Goal: Transaction & Acquisition: Purchase product/service

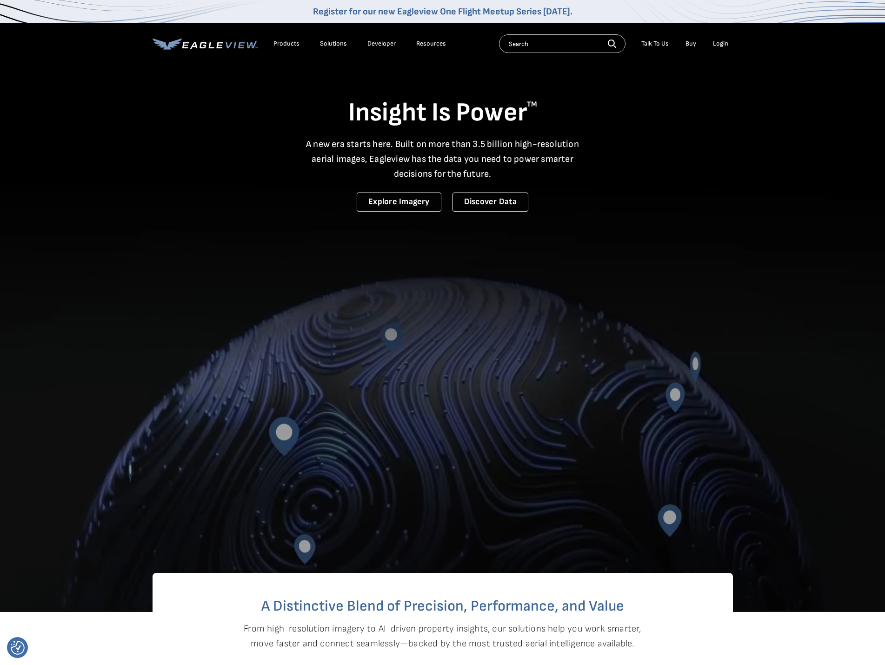
click at [721, 44] on div "Login" at bounding box center [720, 44] width 15 height 8
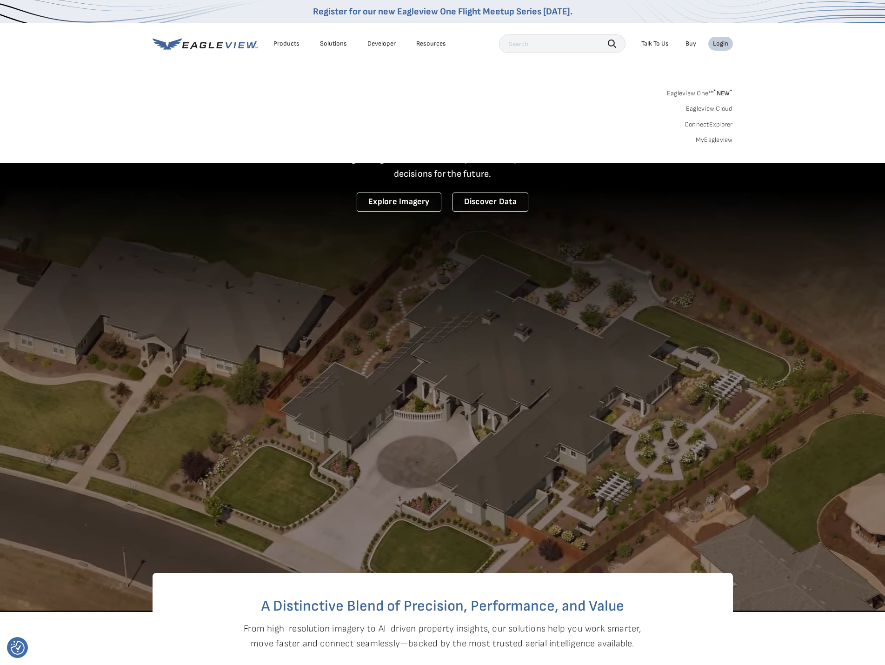
click at [711, 138] on link "MyEagleview" at bounding box center [714, 140] width 37 height 8
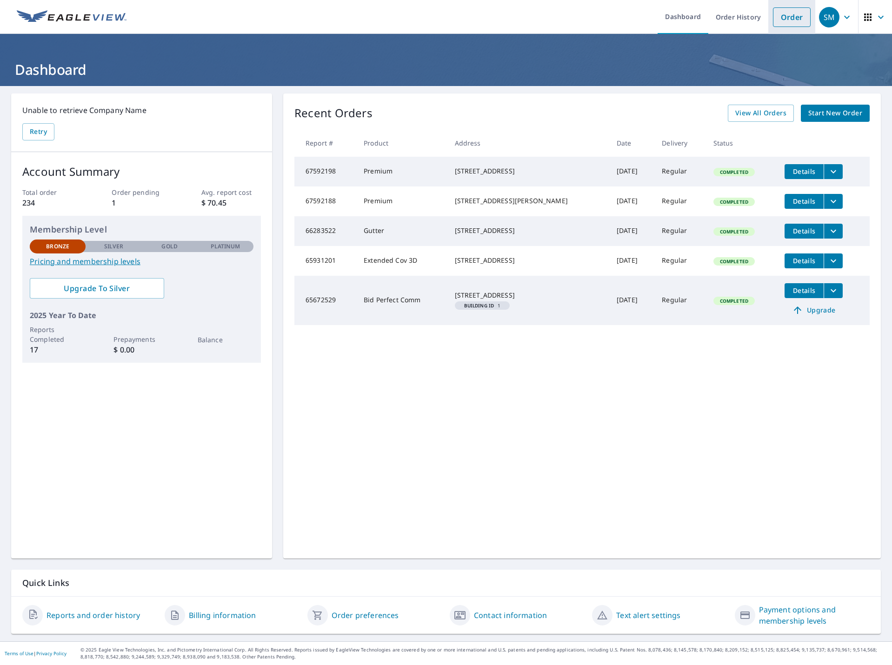
click at [778, 20] on link "Order" at bounding box center [792, 17] width 38 height 20
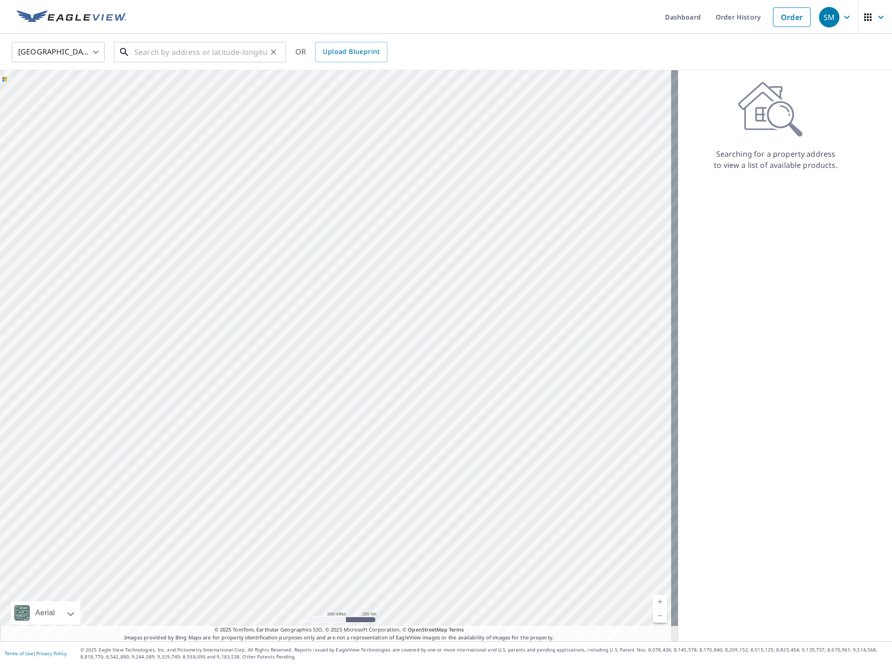
click at [189, 53] on input "text" at bounding box center [200, 52] width 133 height 26
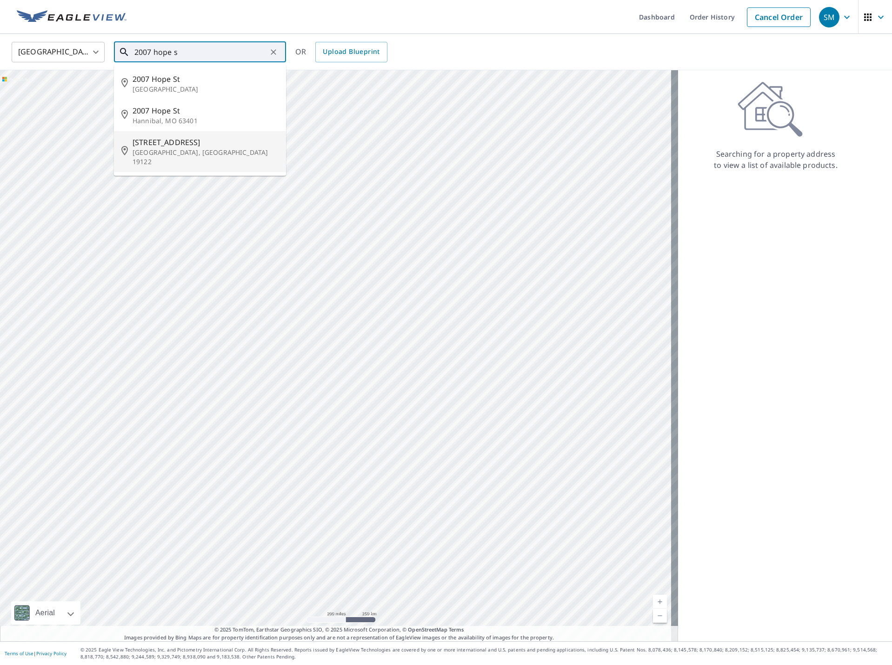
click at [142, 145] on span "2007 N Hope St" at bounding box center [206, 142] width 146 height 11
type input "2007 N Hope St Philadelphia, PA 19122"
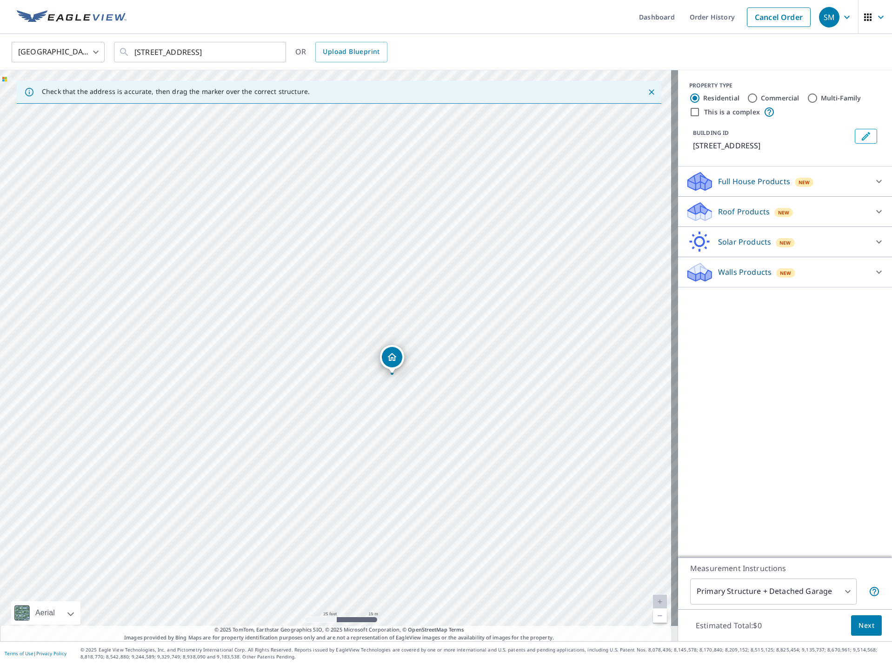
drag, startPoint x: 523, startPoint y: 448, endPoint x: 435, endPoint y: 365, distance: 121.0
click at [435, 365] on div "2007 N Hope St Philadelphia, PA 19122" at bounding box center [339, 355] width 678 height 571
drag, startPoint x: 390, startPoint y: 344, endPoint x: 417, endPoint y: 355, distance: 29.0
click at [868, 211] on div at bounding box center [879, 211] width 22 height 22
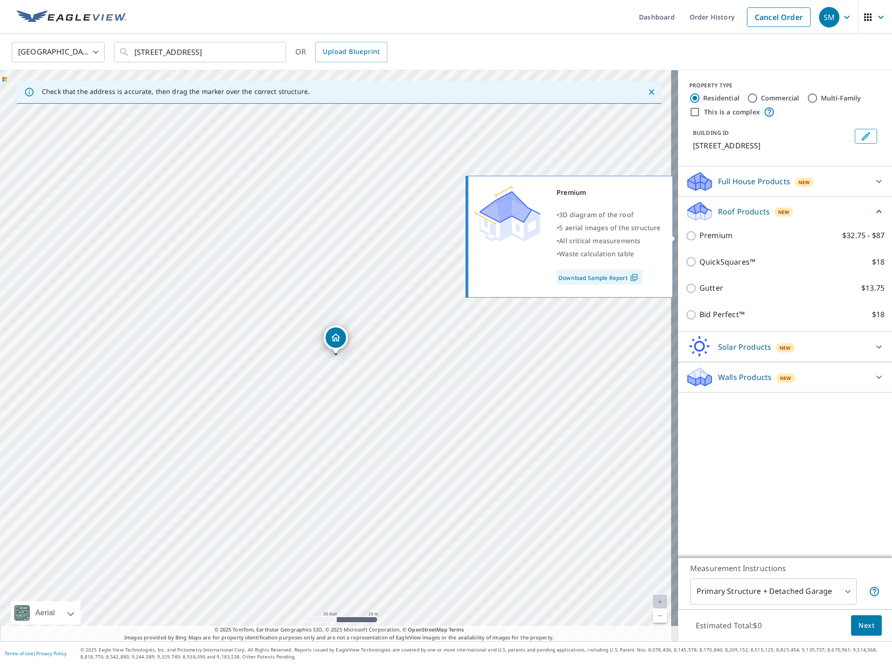
click at [685, 237] on input "Premium $32.75 - $87" at bounding box center [692, 235] width 14 height 11
checkbox input "true"
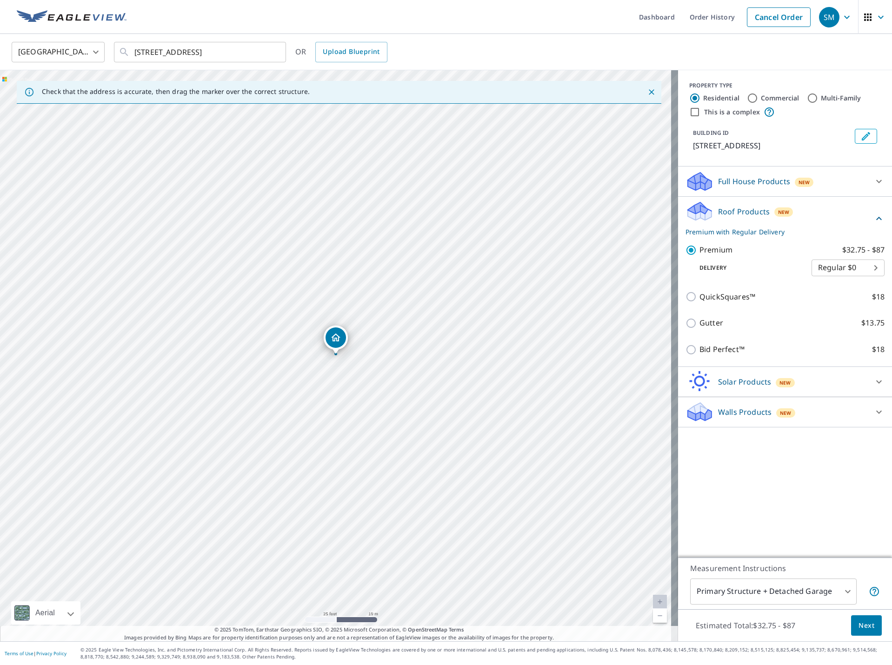
click at [860, 268] on body "SM SM Dashboard Order History Cancel Order SM United States US ​ 2007 N Hope St…" at bounding box center [446, 332] width 892 height 665
click at [829, 297] on li "3 Hour $42.25" at bounding box center [840, 301] width 73 height 17
type input "7"
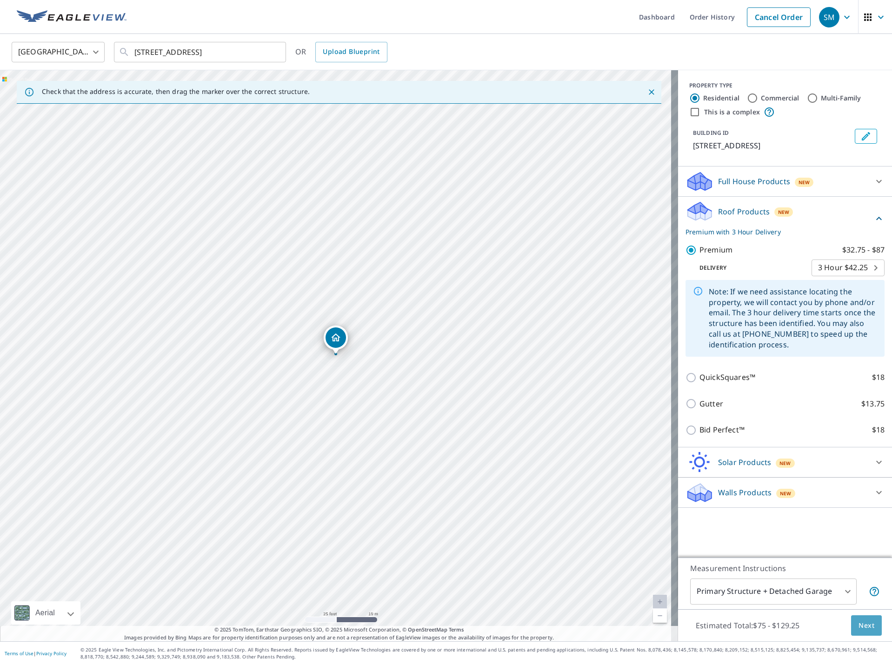
click at [858, 624] on span "Next" at bounding box center [866, 626] width 16 height 12
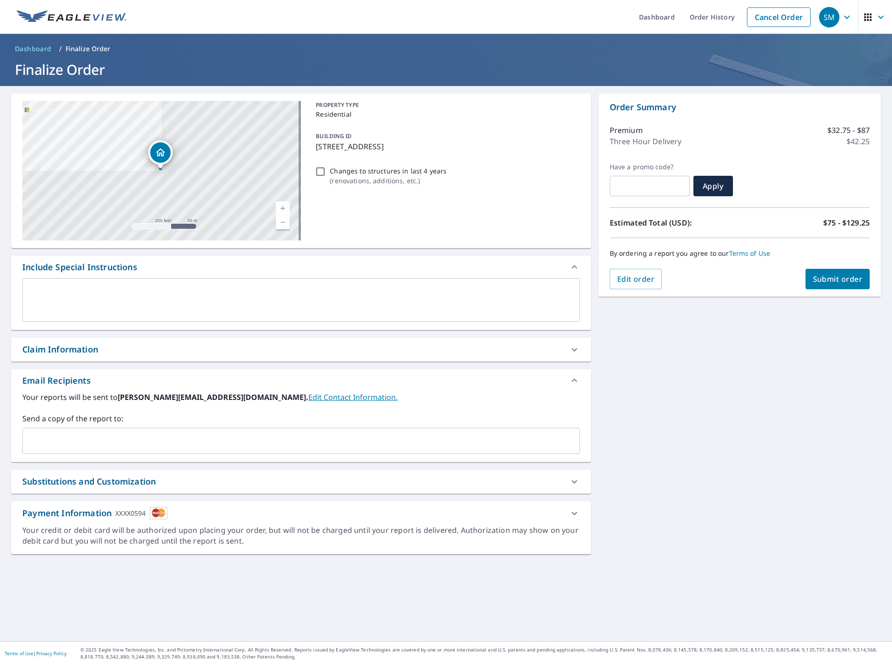
click at [221, 288] on textarea at bounding box center [301, 300] width 544 height 27
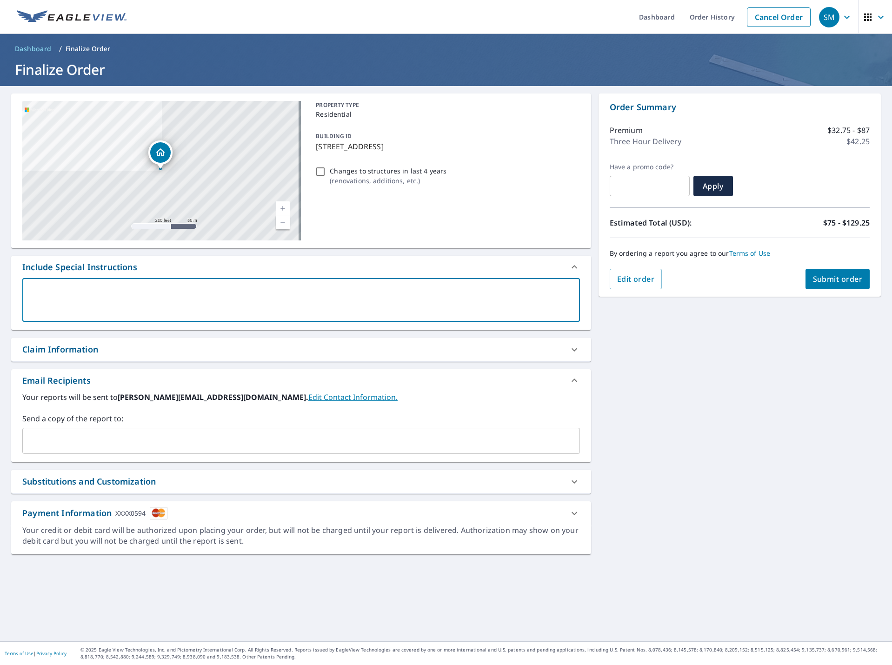
type textarea "T"
type textarea "x"
type textarea "Th"
type textarea "x"
type textarea "Thi"
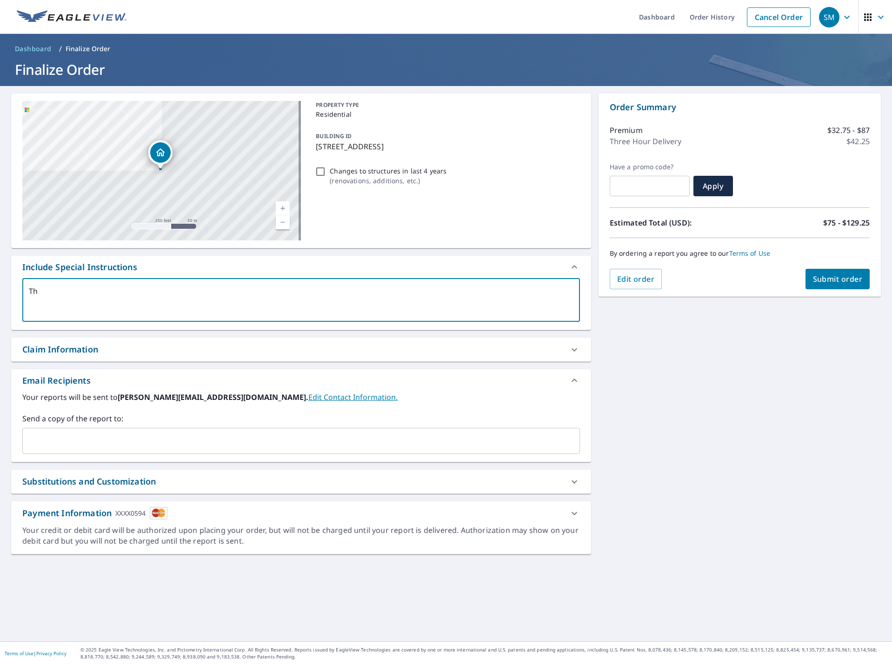
type textarea "x"
type textarea "This"
type textarea "x"
type textarea "This"
type textarea "x"
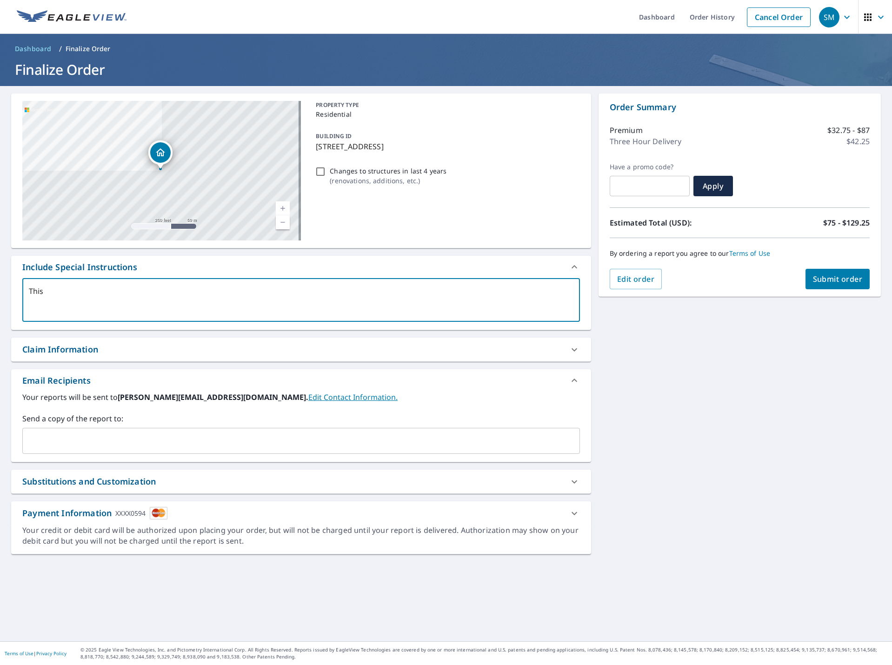
type textarea "This i"
type textarea "x"
type textarea "This is"
type textarea "x"
type textarea "This is"
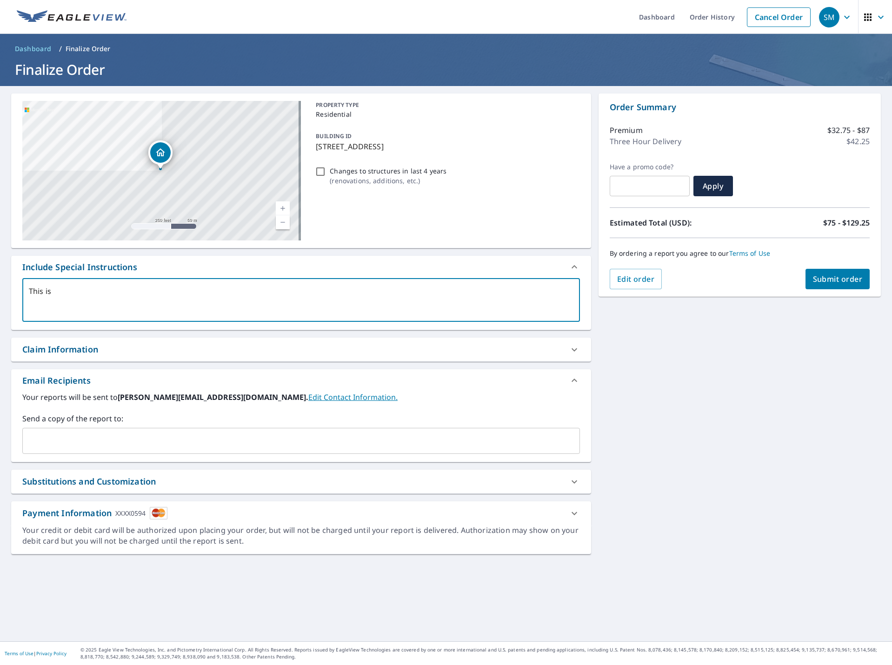
type textarea "x"
type textarea "This is a"
type textarea "x"
type textarea "This is a"
type textarea "x"
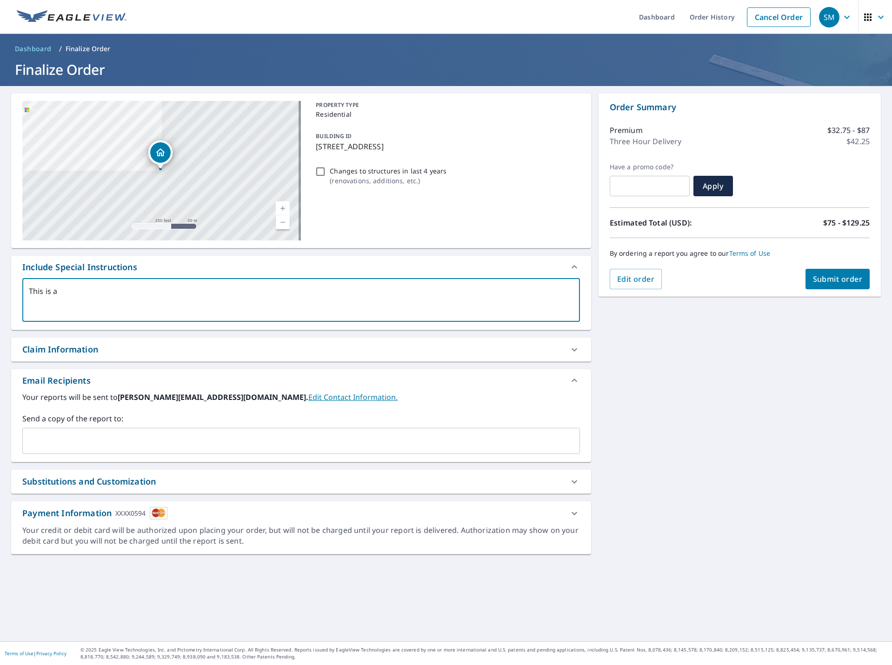
type textarea "This is a c"
type textarea "x"
type textarea "This is a co"
type textarea "x"
type textarea "This is a con"
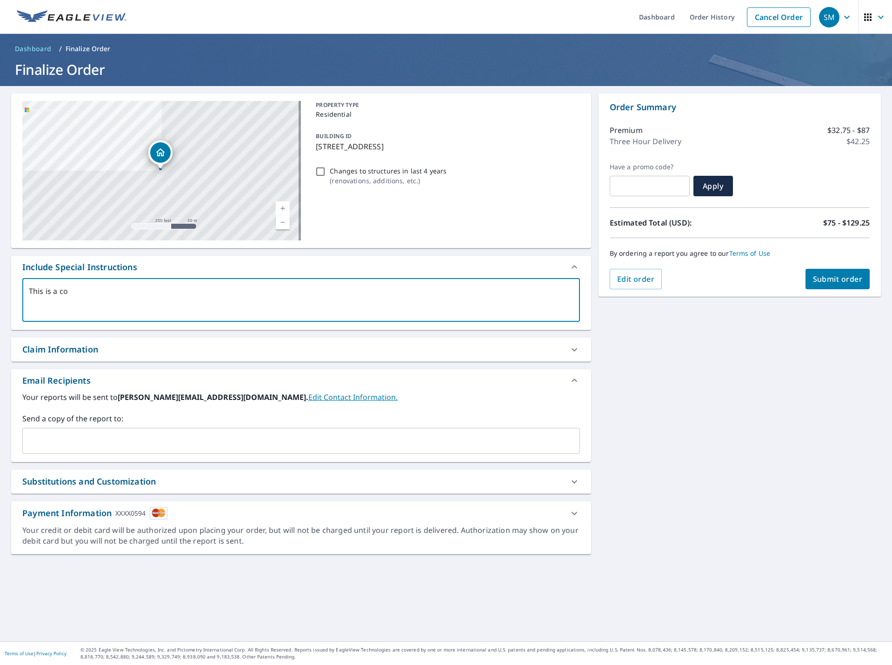
type textarea "x"
type textarea "This is a cond"
type textarea "x"
type textarea "This is a condo"
type textarea "x"
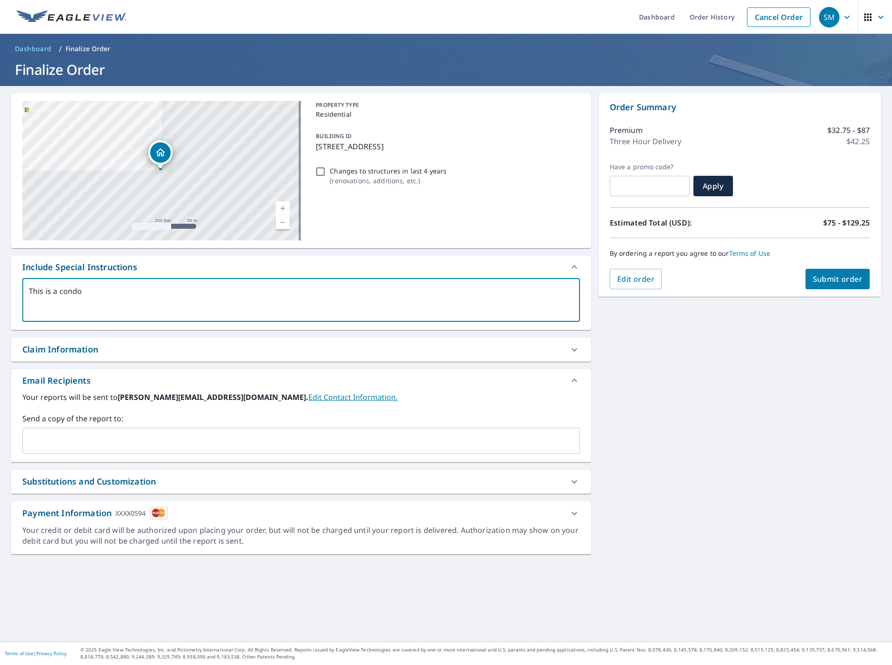
type textarea "This is a condo"
type textarea "x"
type textarea "This is a condo b"
type textarea "x"
type textarea "This is a condo bu"
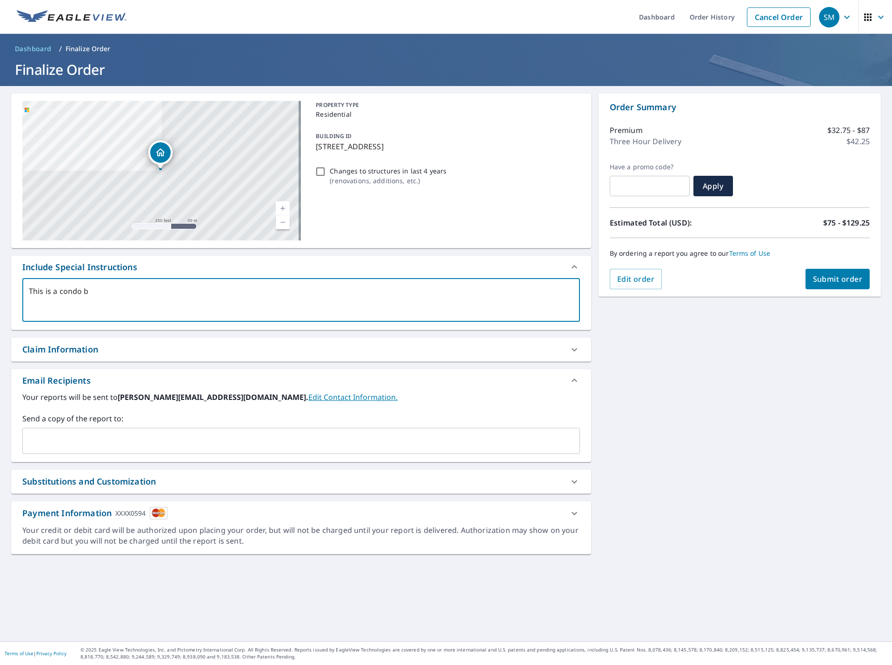
type textarea "x"
type textarea "This is a condo bui"
type textarea "x"
type textarea "This is a condo buil"
type textarea "x"
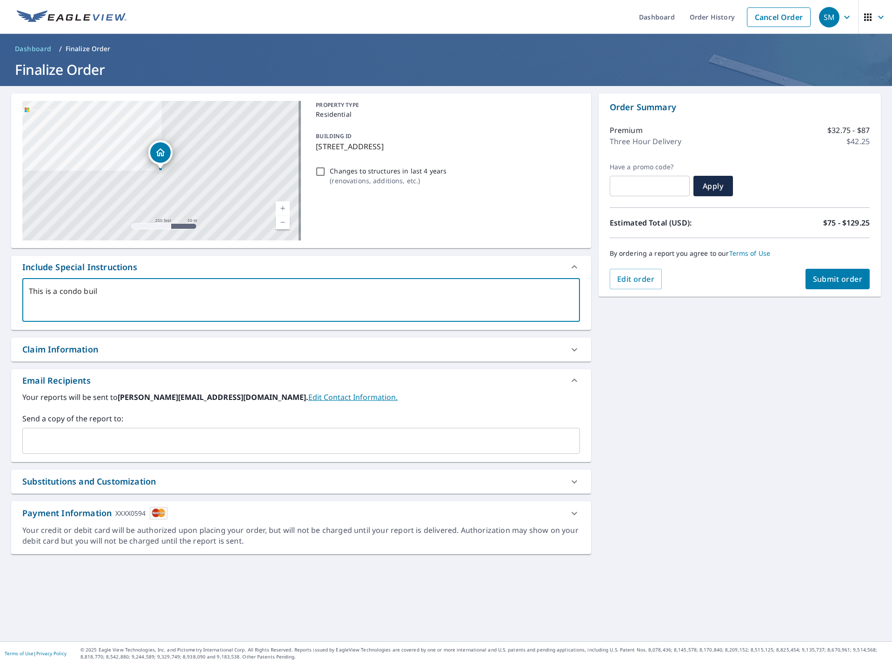
type textarea "This is a condo build"
type textarea "x"
type textarea "This is a condo buildi"
type textarea "x"
type textarea "This is a condo buildin"
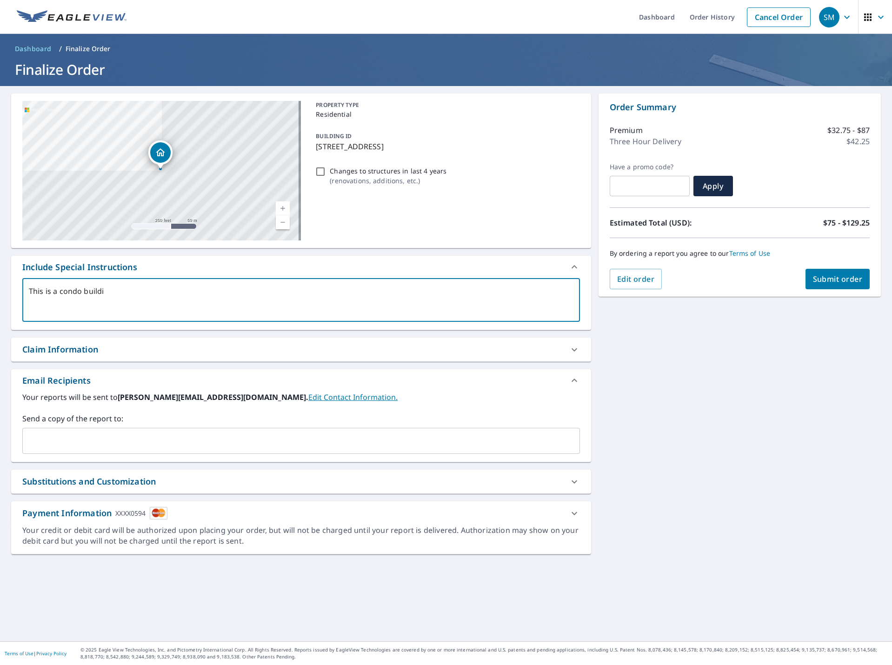
type textarea "x"
type textarea "This is a condo buildind"
type textarea "x"
type textarea "This is a condo buildin"
type textarea "x"
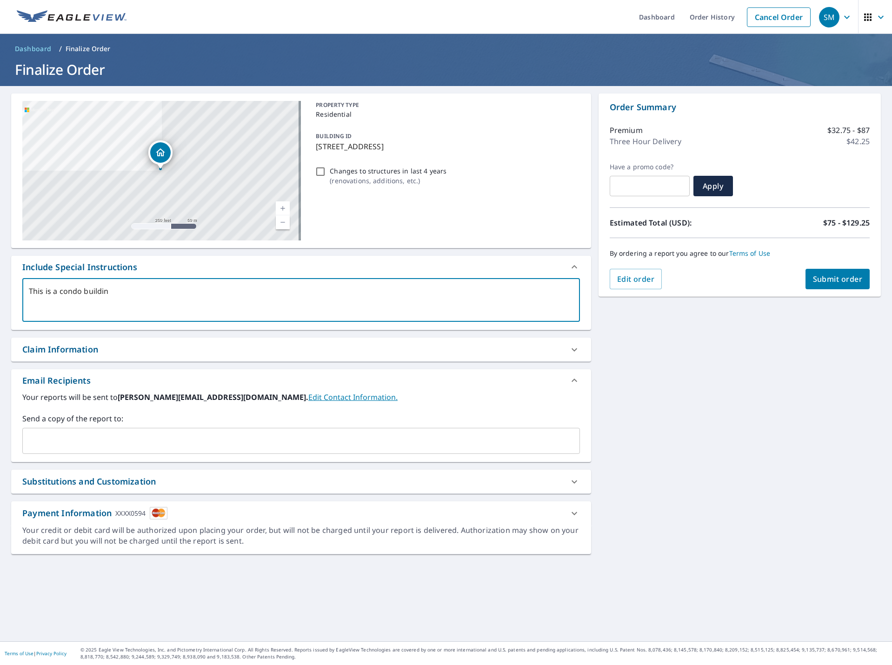
type textarea "This is a condo building"
type textarea "x"
type textarea "This is a condo building"
type textarea "x"
type textarea "This is a condo building t"
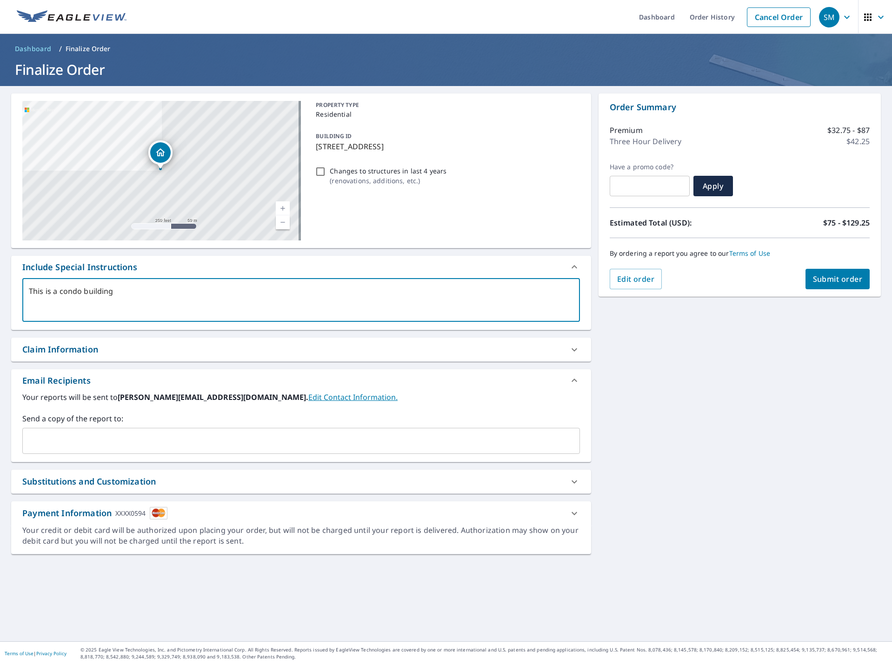
type textarea "x"
type textarea "This is a condo building"
type textarea "x"
type textarea "This is a condo building"
type textarea "x"
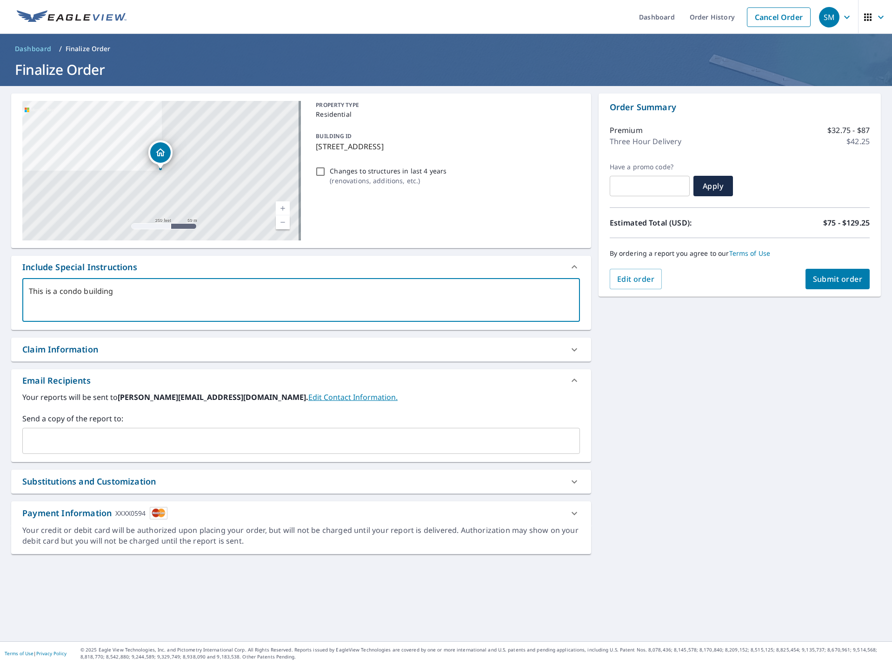
type textarea "This is a condo building."
type textarea "x"
type textarea "This is a condo building."
type textarea "x"
type textarea "This is a condo building. i"
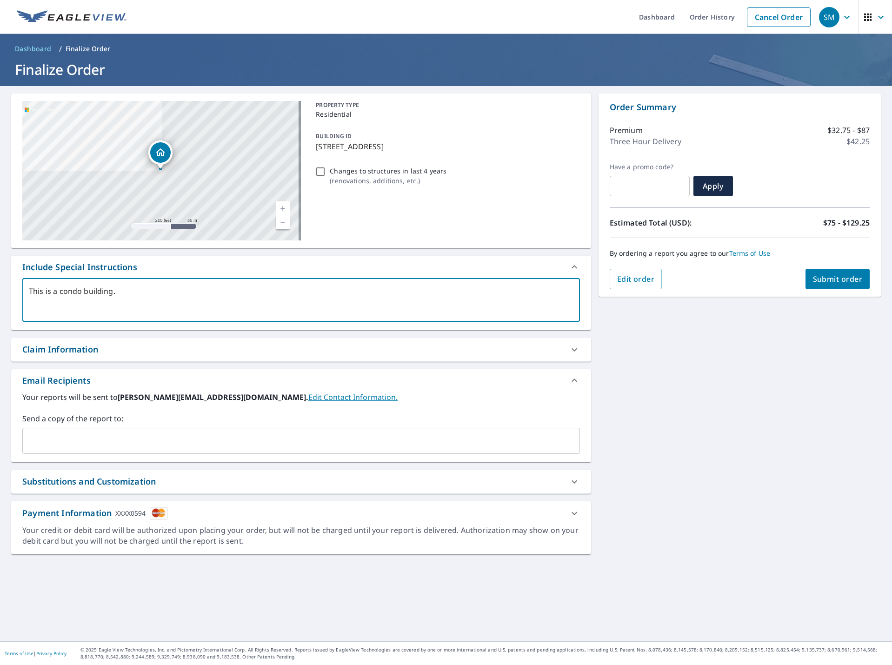
type textarea "x"
type textarea "This is a condo building. i"
type textarea "x"
type textarea "This is a condo building. i"
type textarea "x"
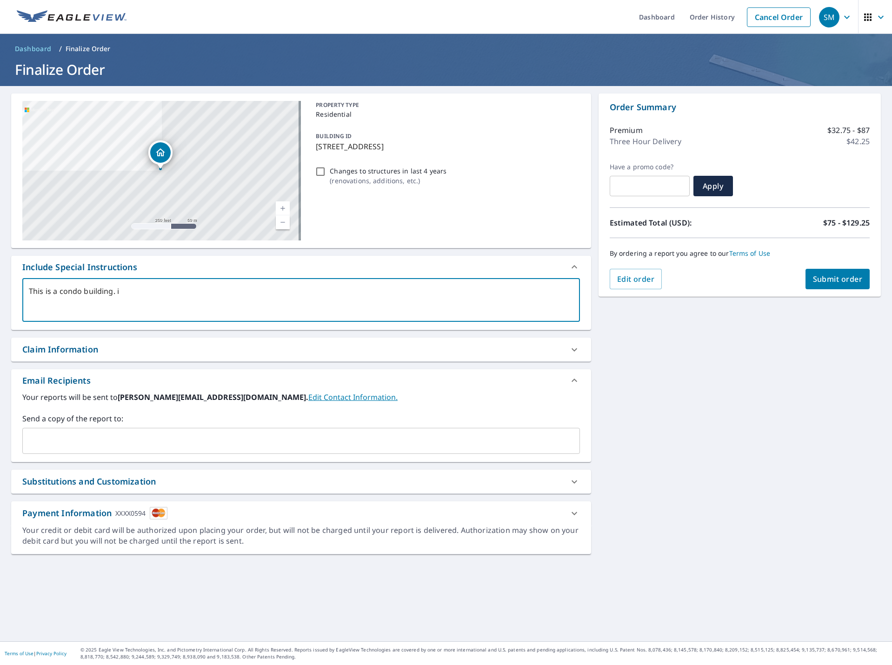
type textarea "This is a condo building."
type textarea "x"
type textarea "This is a condo building."
type textarea "x"
type textarea "This is a condo building"
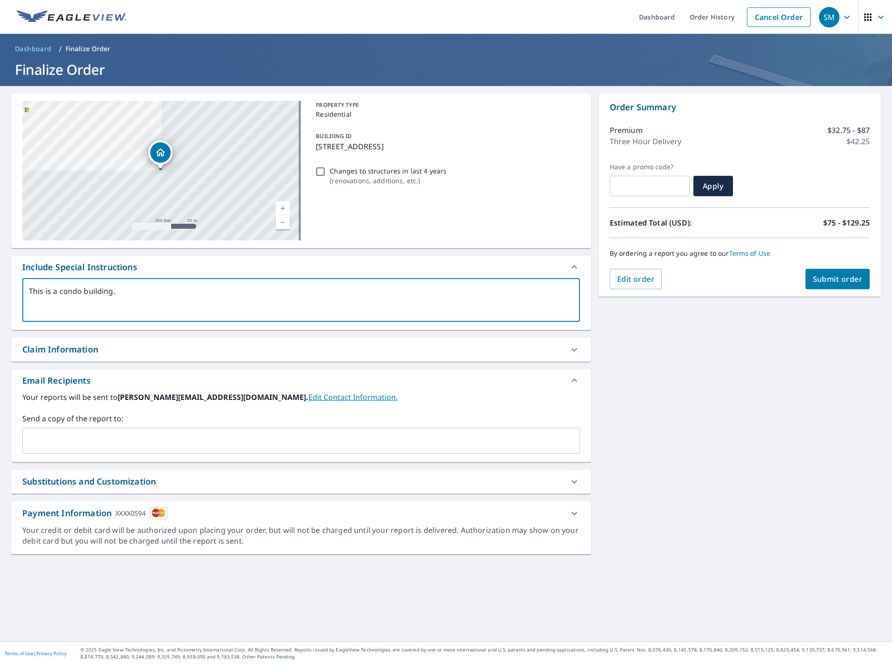
type textarea "x"
type textarea "This is a condo buildin"
type textarea "x"
type textarea "This is a condo buildi"
type textarea "x"
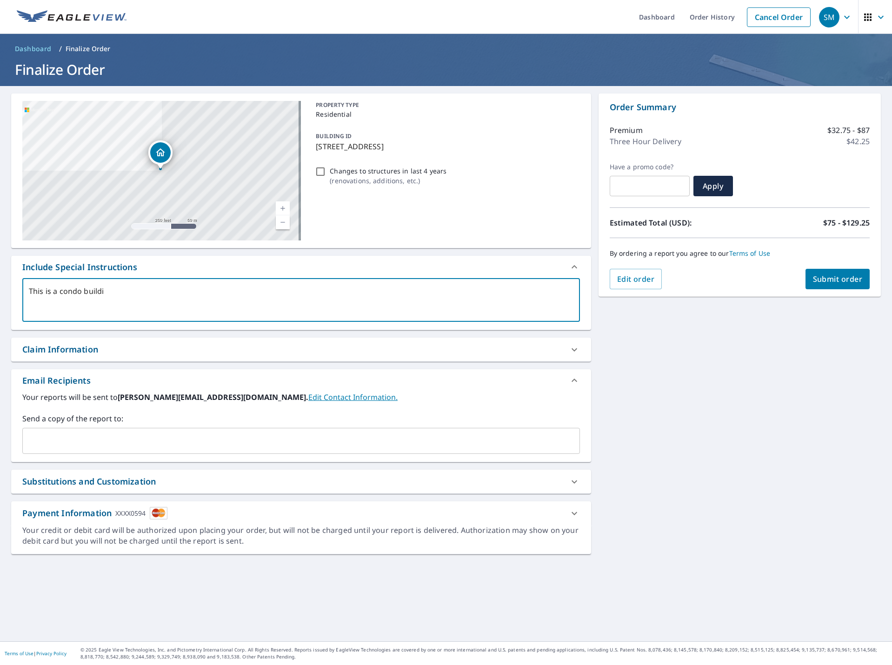
type textarea "This is a condo build"
type textarea "x"
type textarea "This is a condo buil"
type textarea "x"
type textarea "This is a condo bui"
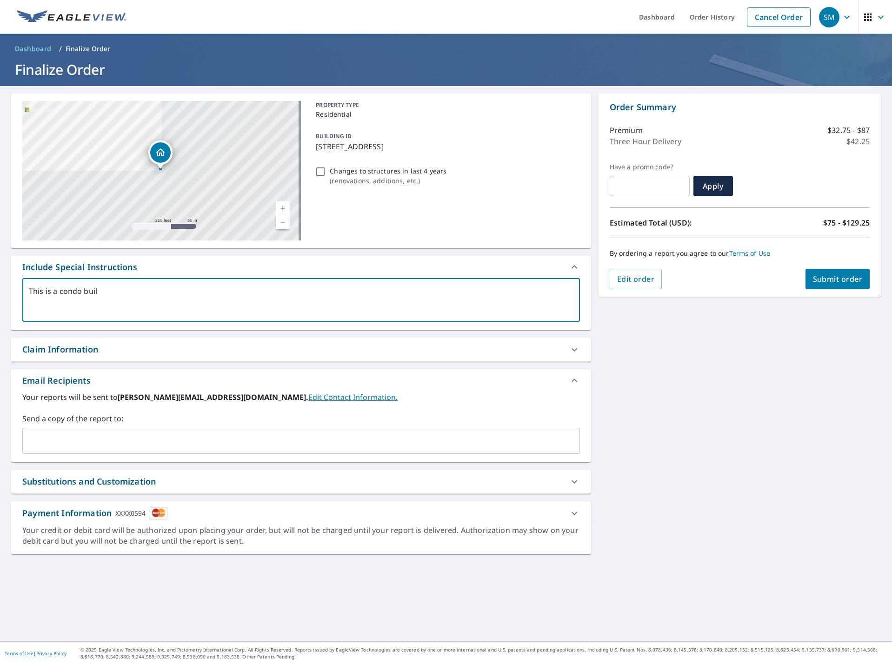
type textarea "x"
type textarea "This is a condo bu"
type textarea "x"
type textarea "This is a condo b"
type textarea "x"
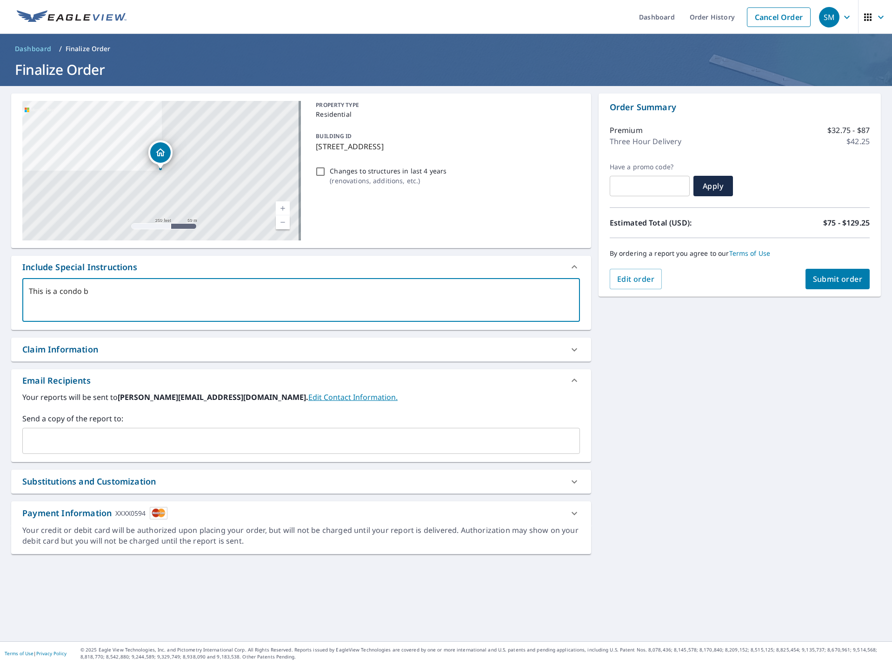
type textarea "This is a condo"
type textarea "x"
type textarea "This is a condo"
type textarea "x"
type textarea "This is a cond"
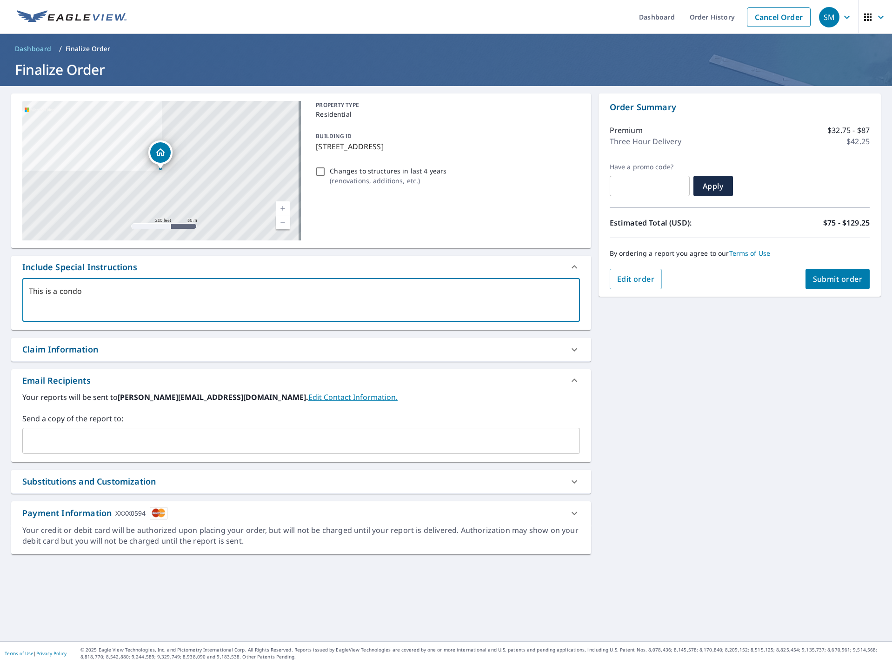
type textarea "x"
type textarea "This is a con"
type textarea "x"
type textarea "This is a co"
type textarea "x"
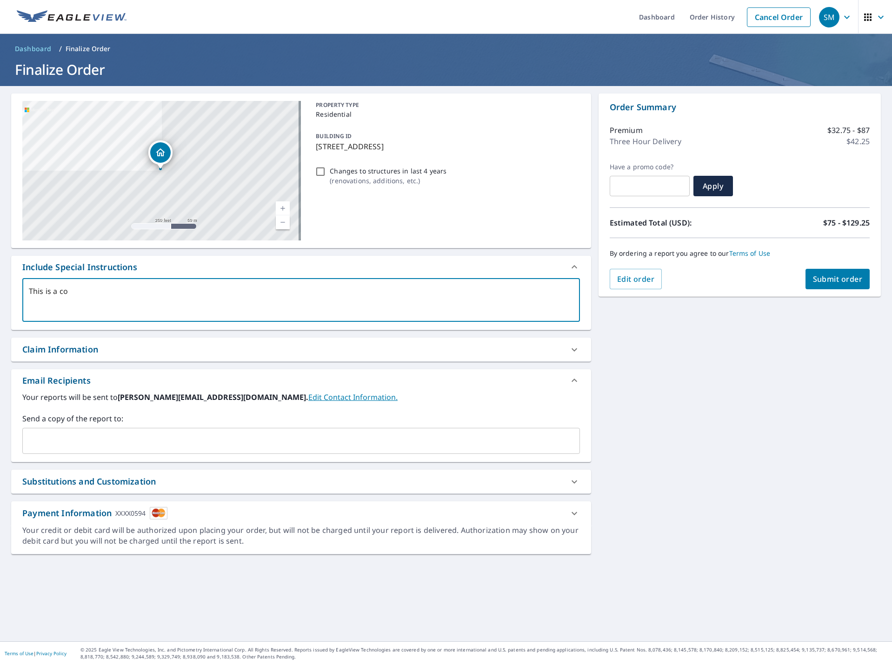
type textarea "This is a c"
type textarea "x"
type textarea "This is a"
type textarea "x"
type textarea "This is a a"
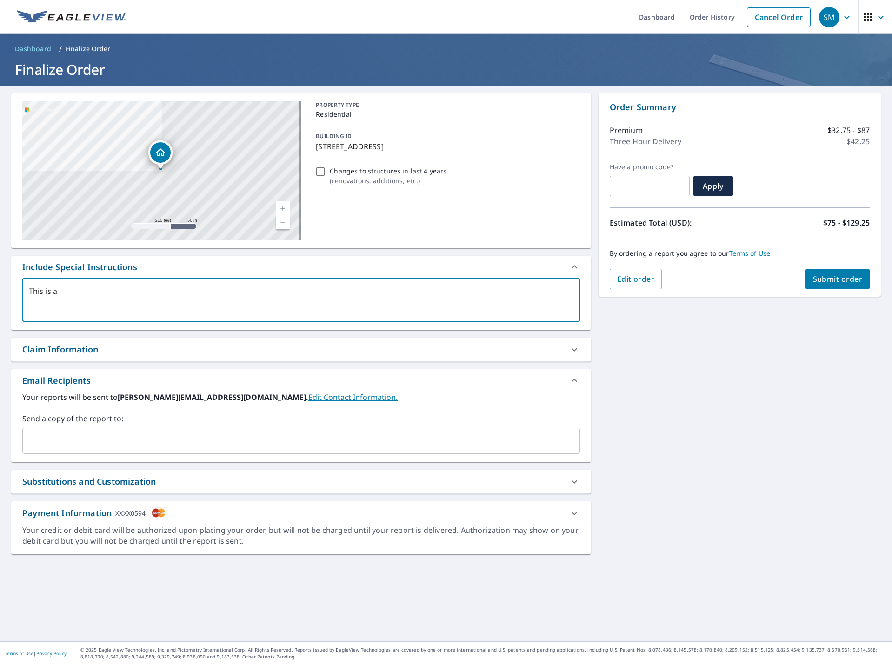
type textarea "x"
type textarea "This is a ap"
type textarea "x"
type textarea "This is a apt"
type textarea "x"
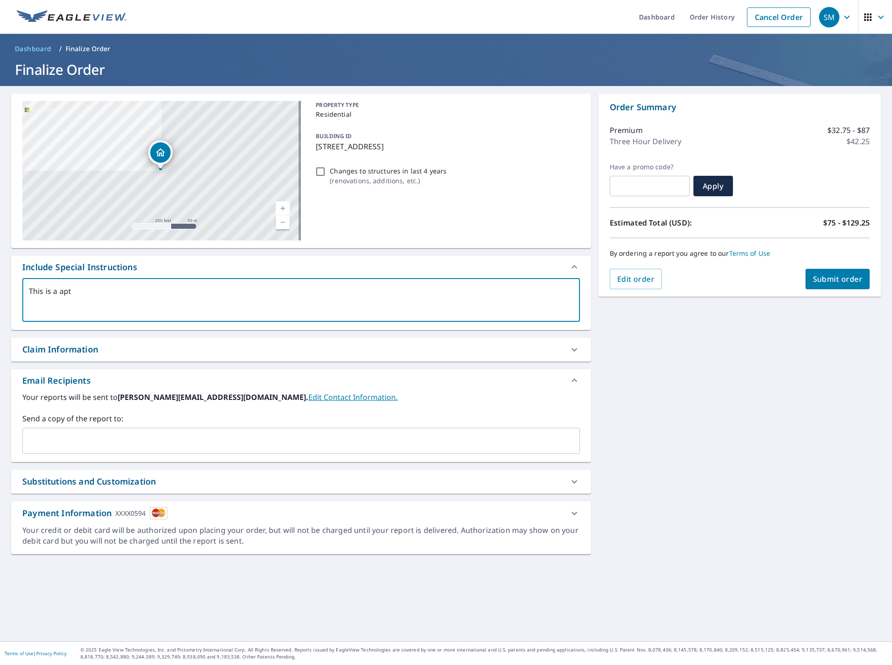
type textarea "This is a apta"
type textarea "x"
type textarea "This is a apt"
type textarea "x"
type textarea "This is a apta"
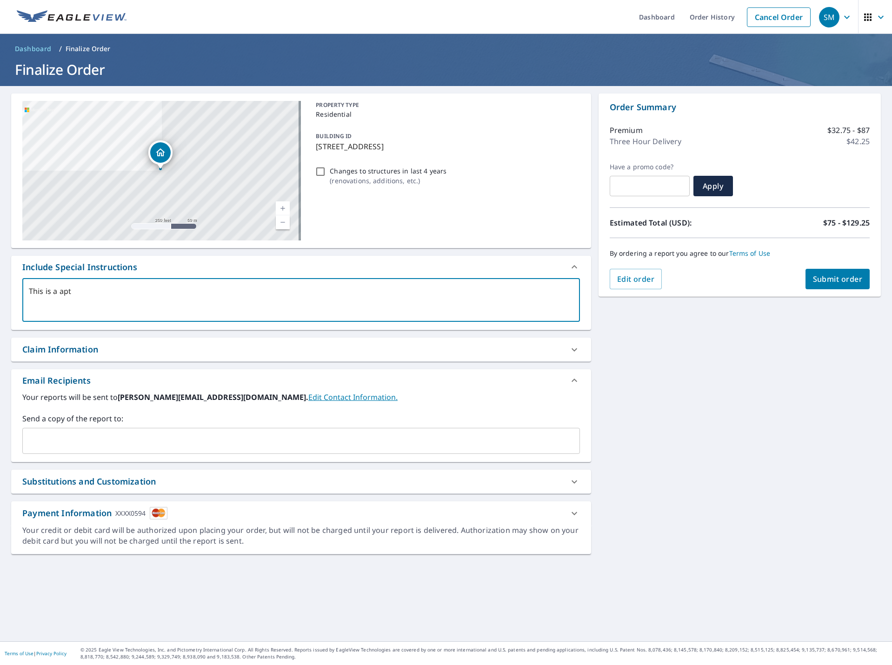
type textarea "x"
type textarea "This is a aptar"
type textarea "x"
type textarea "This is a aptart"
type textarea "x"
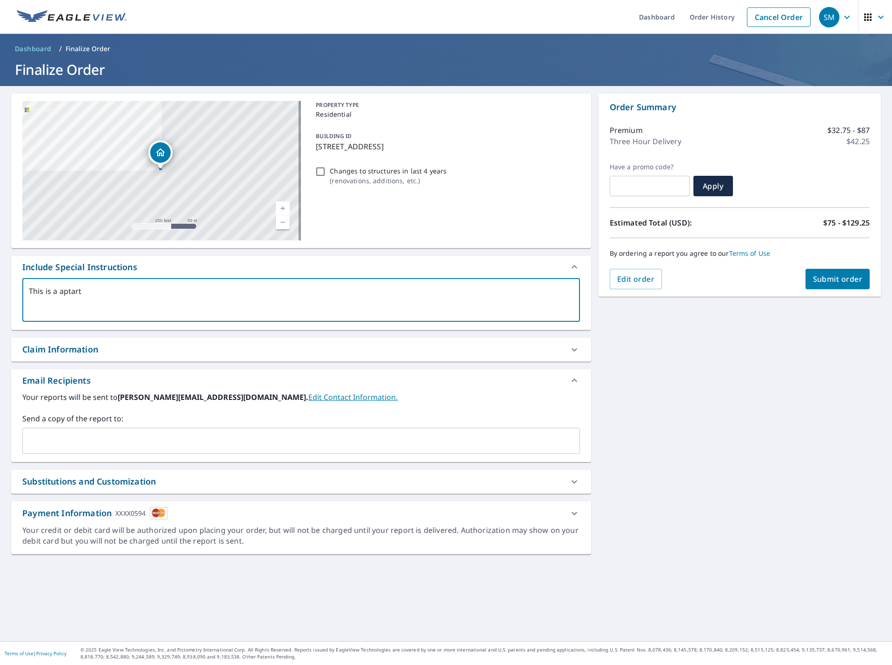
type textarea "This is a aptartm"
type textarea "x"
type textarea "This is a aptartme"
type textarea "x"
type textarea "This is a aptartmen"
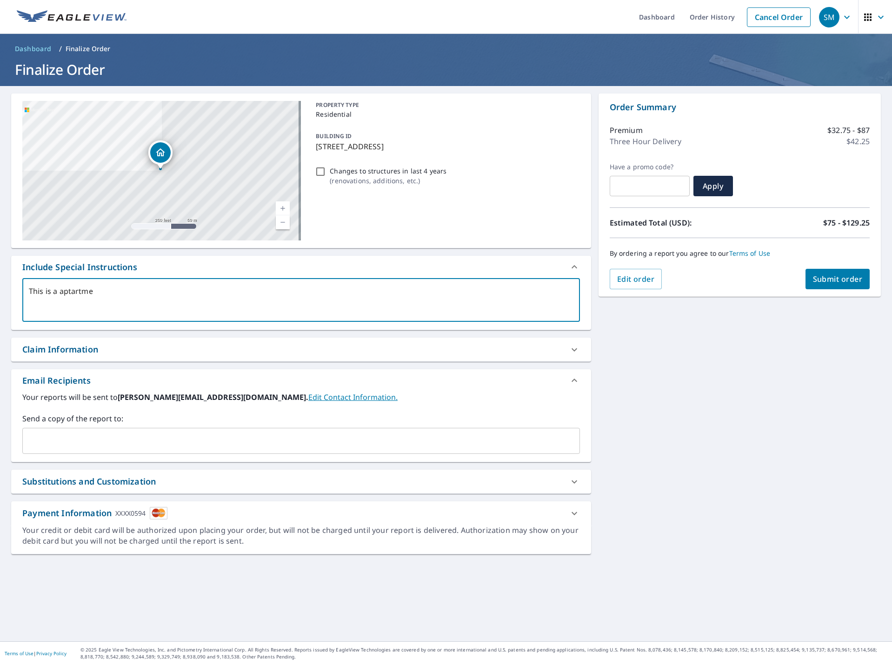
type textarea "x"
type textarea "This is a aptartment"
type textarea "x"
type textarea "This is a aptartment"
type textarea "x"
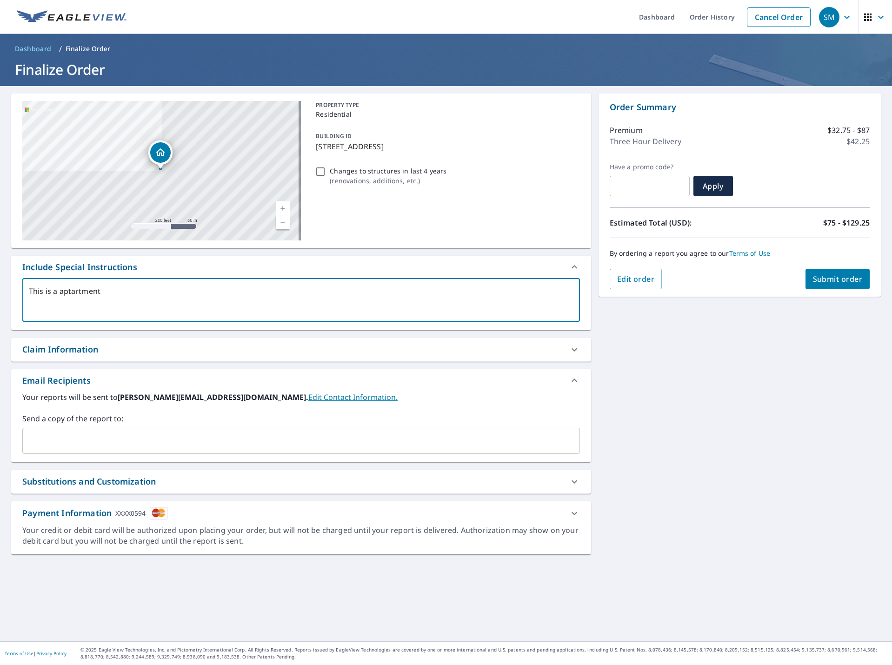
type textarea "This is a aptartment b"
type textarea "x"
type textarea "This is a aptartment bu"
type textarea "x"
type textarea "This is a aptartment bui"
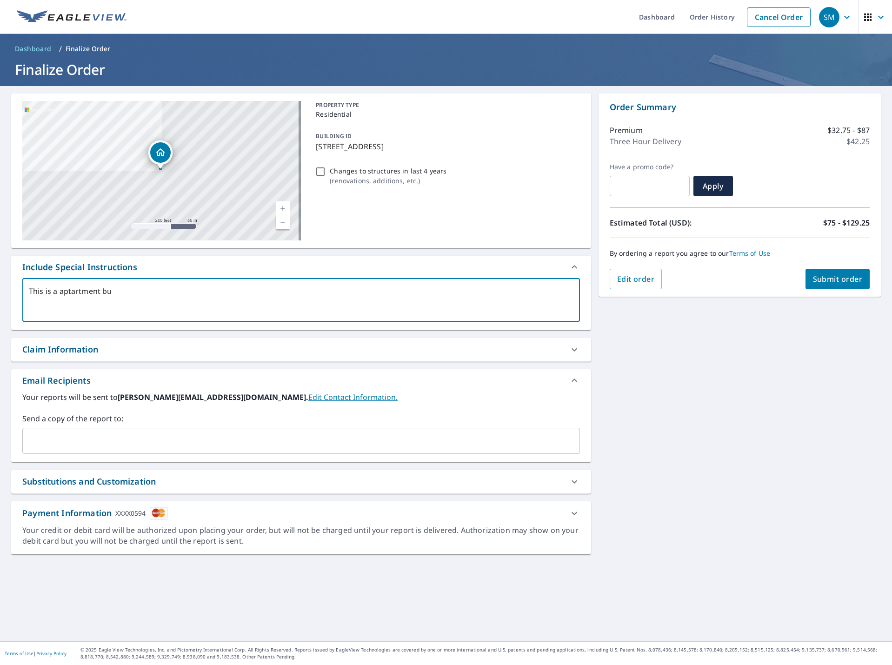
type textarea "x"
type textarea "This is a aptartment buil"
type textarea "x"
type textarea "This is a aptartment build"
type textarea "x"
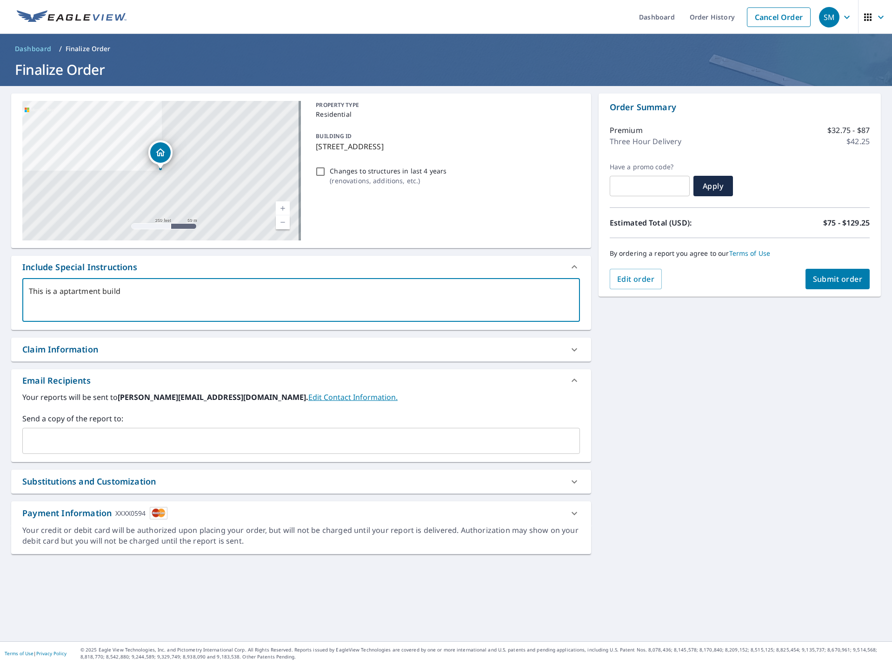
type textarea "This is a aptartment buildi"
type textarea "x"
type textarea "This is a aptartment buildin"
type textarea "x"
type textarea "This is a aptartment building"
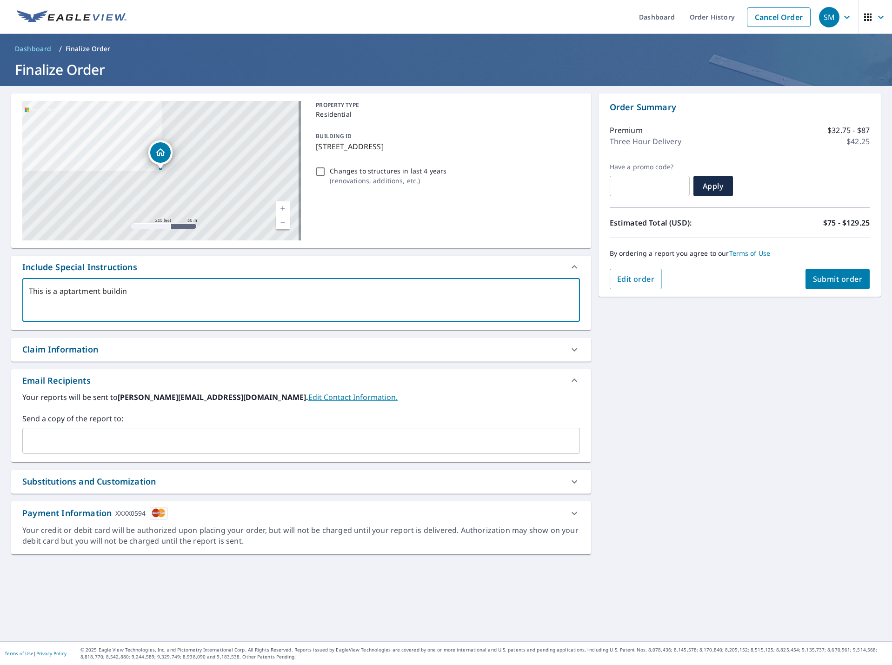
type textarea "x"
type textarea "This is a apartment building"
type textarea "x"
click at [133, 289] on textarea "This is a apartment building" at bounding box center [301, 300] width 544 height 27
type textarea "This is a apartment building."
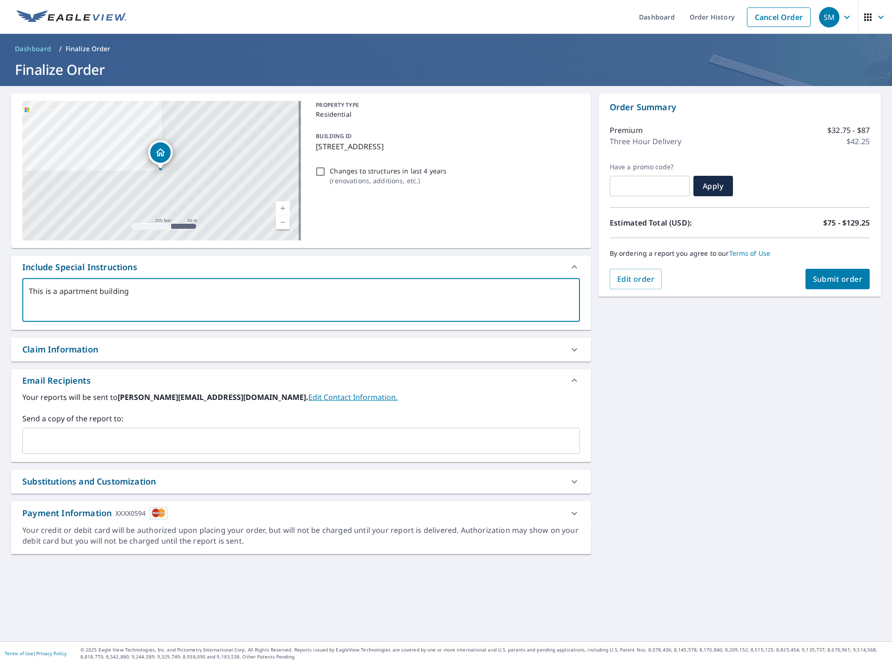
type textarea "x"
type textarea "This is a apartment building."
type textarea "x"
type textarea "This is a apartment building. i"
type textarea "x"
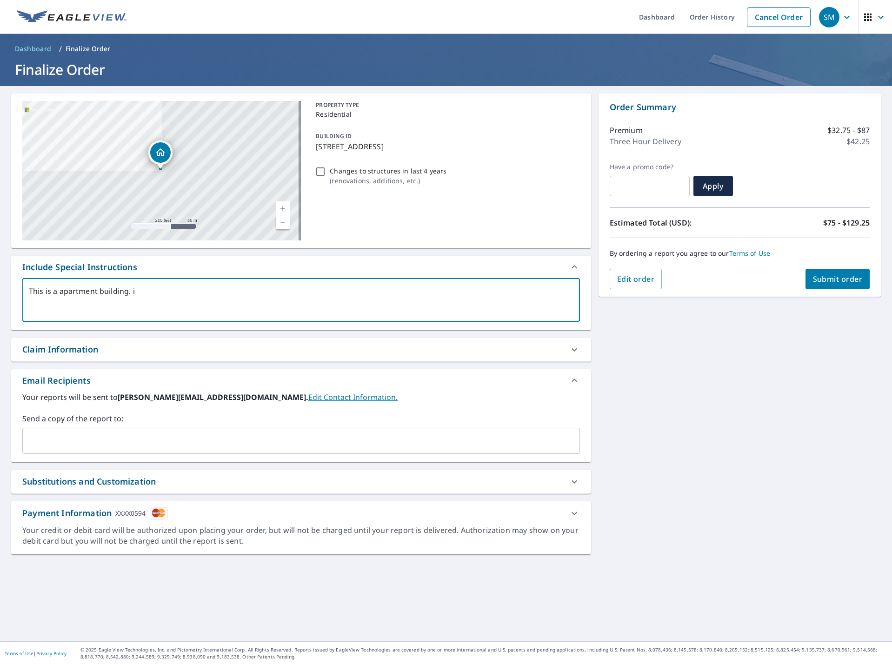
type textarea "This is a apartment building. i"
type textarea "x"
type textarea "This is a apartment building. i n"
type textarea "x"
type textarea "This is a apartment building. i ne"
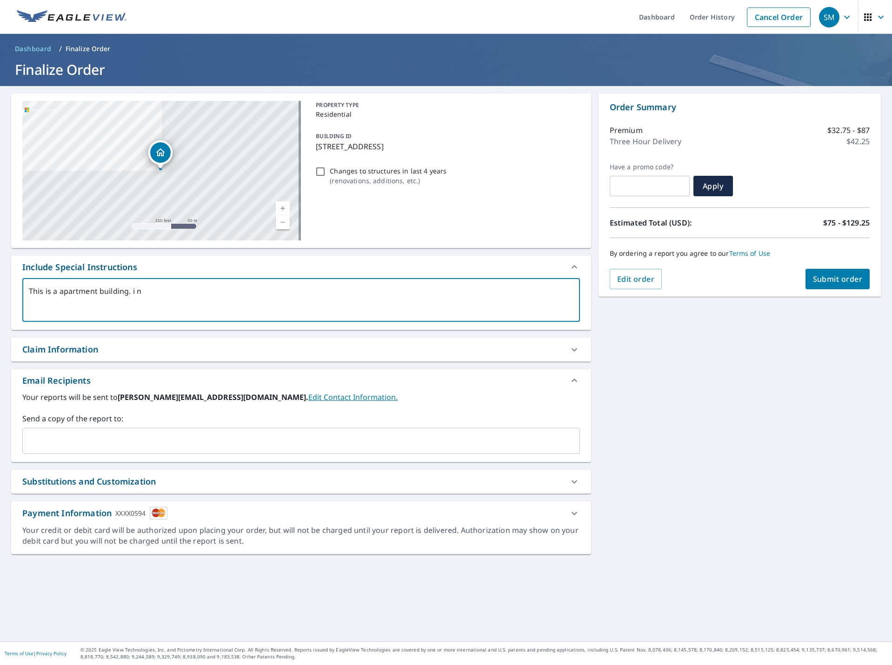
type textarea "x"
type textarea "This is a apartment building. i nee"
type textarea "x"
type textarea "This is a apartment building. i need"
type textarea "x"
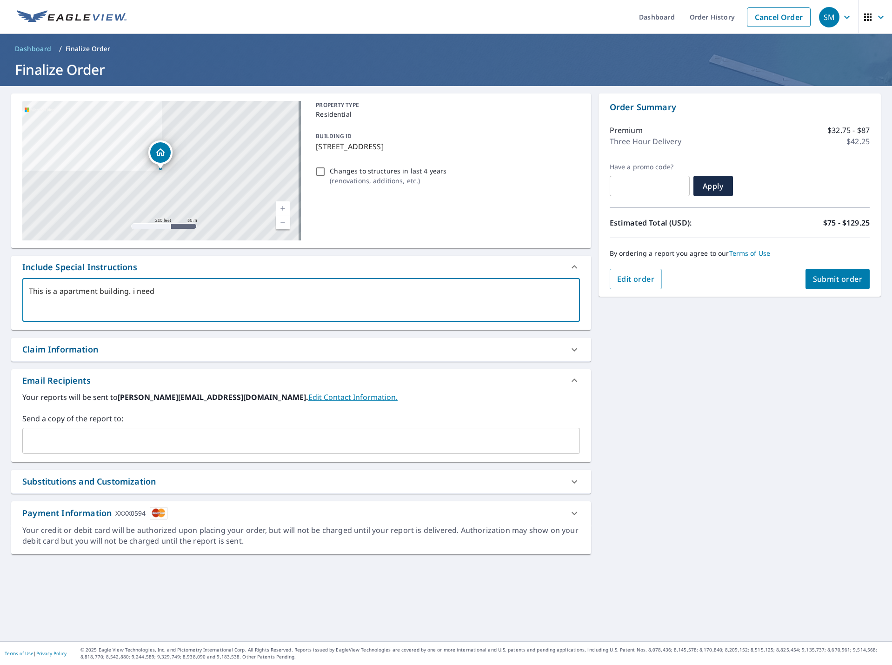
type textarea "This is a apartment building. i need"
type textarea "x"
type textarea "This is a apartment building. i need t"
type textarea "x"
type textarea "This is a apartment building. i need th"
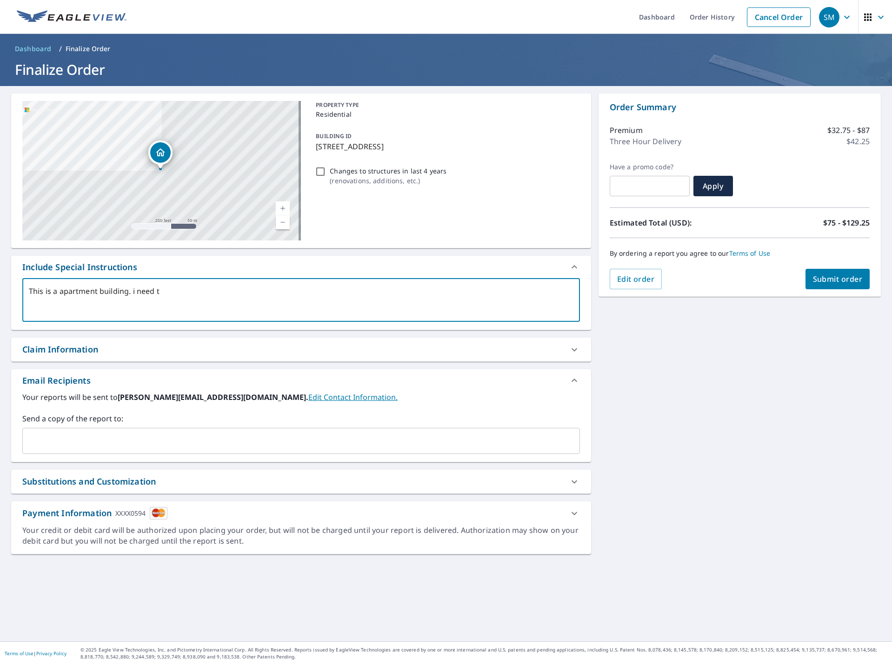
type textarea "x"
type textarea "This is a apartment building. i need the"
type textarea "x"
type textarea "This is a apartment building. i need the"
type textarea "x"
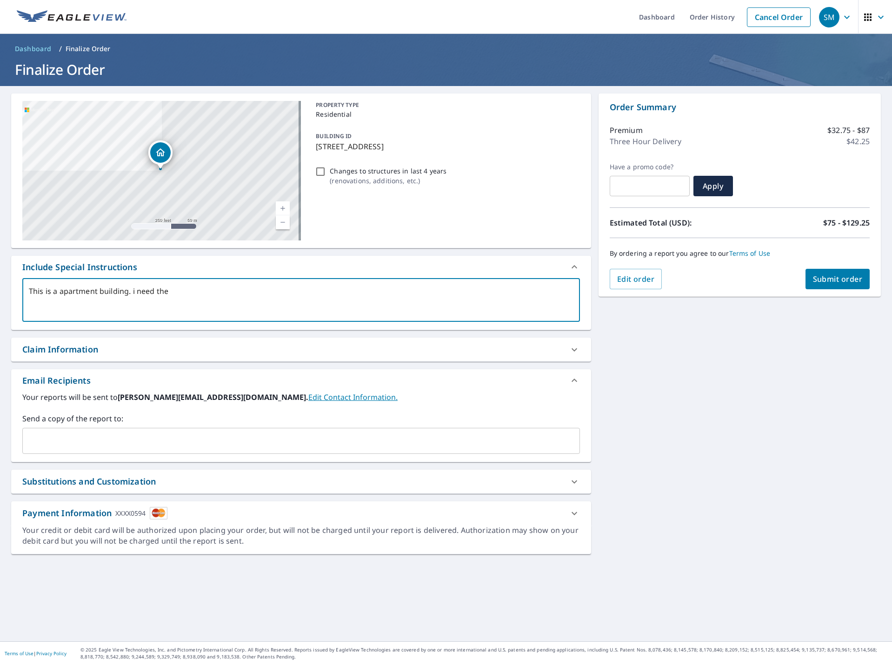
type textarea "This is a apartment building. i need the e"
type textarea "x"
type textarea "This is a apartment building. i need the en"
type textarea "x"
type textarea "This is a apartment building. i need the ent"
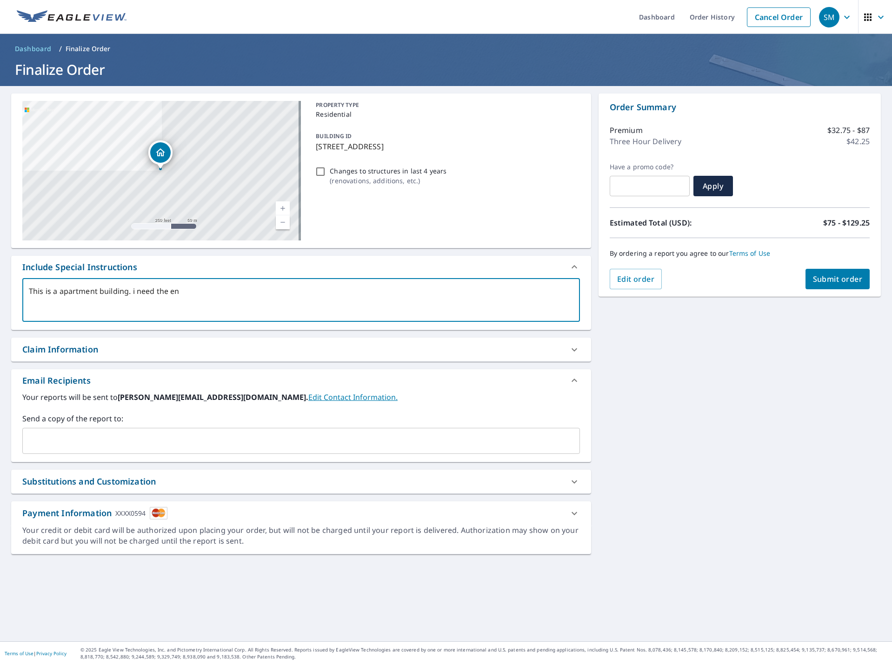
type textarea "x"
type textarea "This is a apartment building. i need the enti"
type textarea "x"
type textarea "This is a apartment building. i need the entir"
type textarea "x"
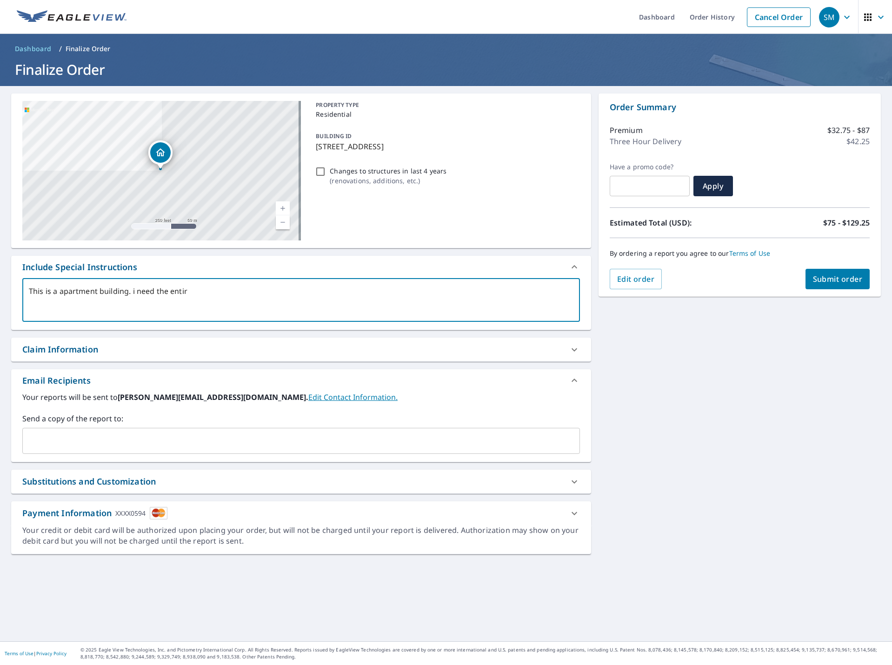
type textarea "This is a apartment building. i need the entire"
type textarea "x"
type textarea "This is a apartment building. i need the entire"
type textarea "x"
type textarea "This is a apartment building. i need the entire r"
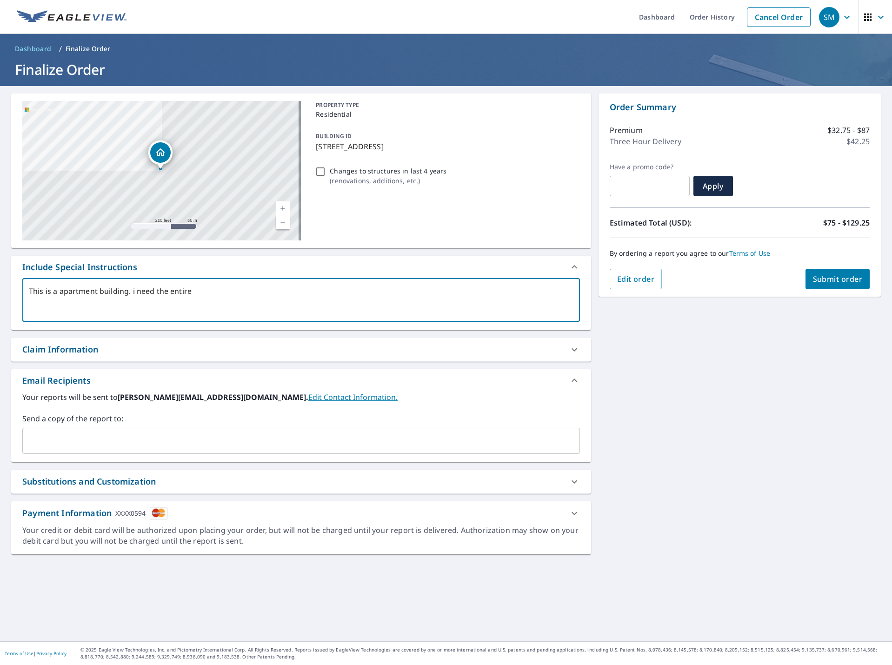
type textarea "x"
type textarea "This is a apartment building. i need the entire ro"
type textarea "x"
type textarea "This is a apartment building. i need the entire roo"
type textarea "x"
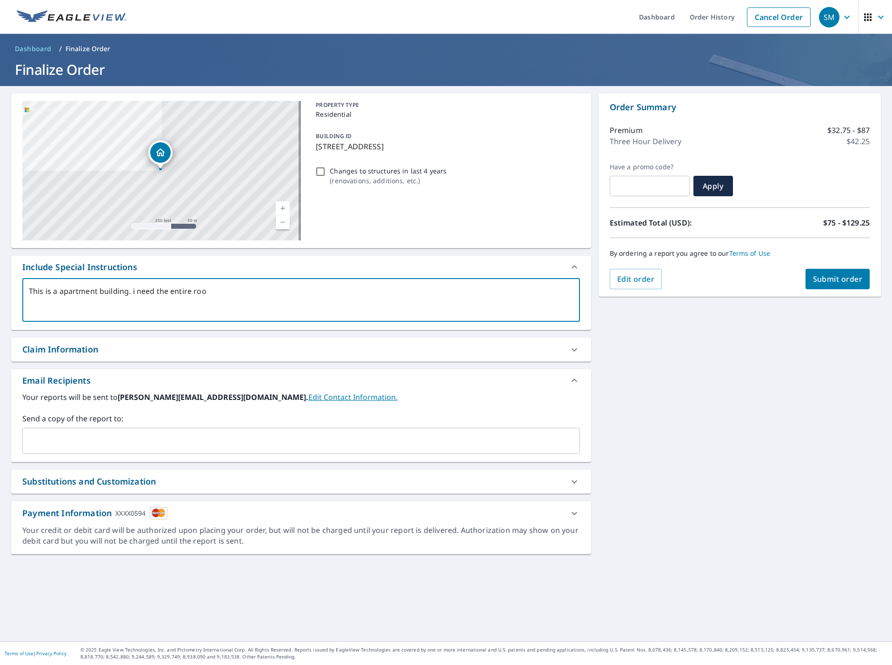
type textarea "This is a apartment building. i need the entire roof"
type textarea "x"
type textarea "This is a apartment building. i need the entire roof"
click at [815, 279] on span "Submit order" at bounding box center [838, 279] width 50 height 10
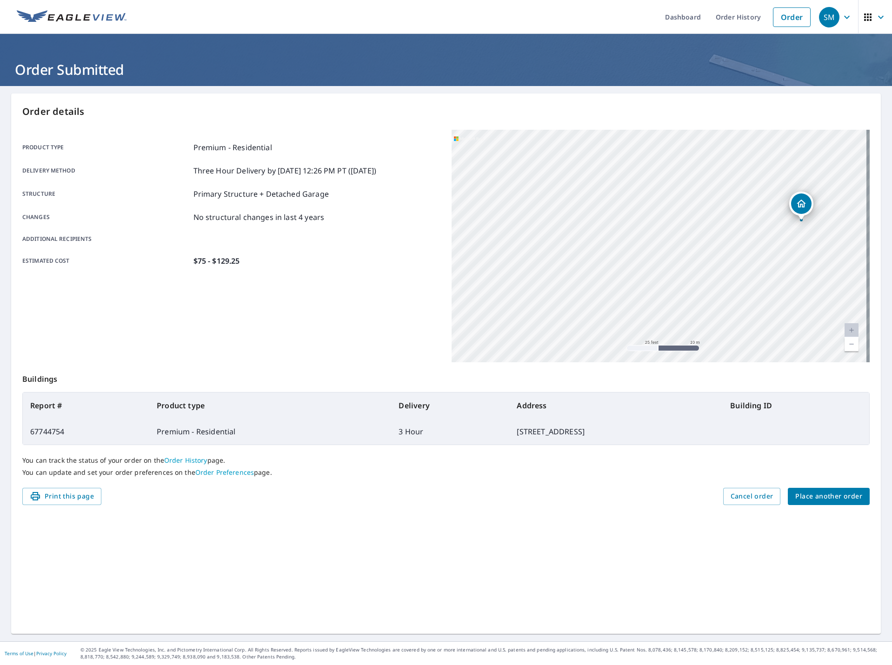
drag, startPoint x: 753, startPoint y: 206, endPoint x: 710, endPoint y: 204, distance: 42.8
click at [712, 204] on div "2014 N Front St Philadelphia, PA 19122" at bounding box center [660, 246] width 418 height 232
